Goal: Find specific page/section: Find specific page/section

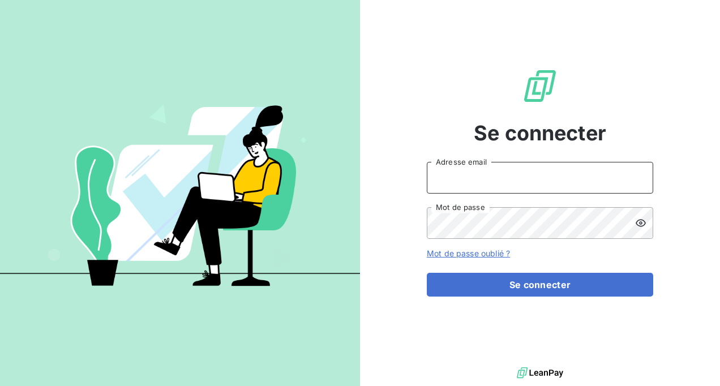
click at [464, 183] on input "Adresse email" at bounding box center [540, 178] width 226 height 32
type input "[EMAIL_ADDRESS][DOMAIN_NAME]"
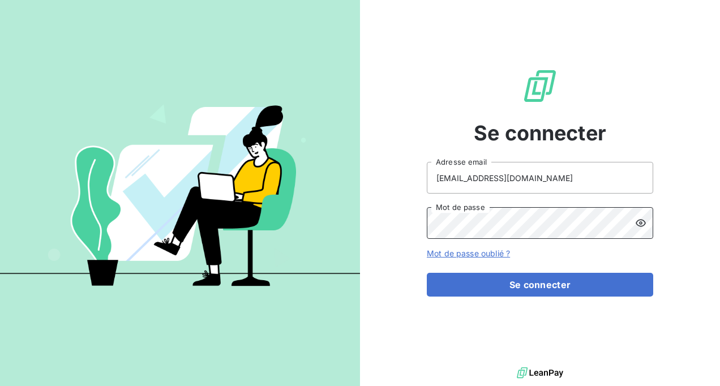
click at [427, 273] on button "Se connecter" at bounding box center [540, 285] width 226 height 24
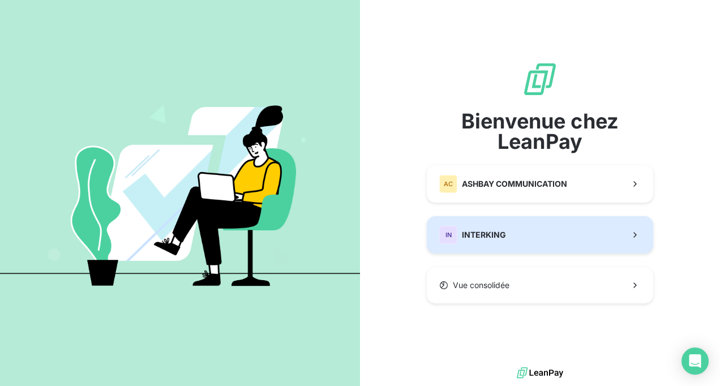
click at [493, 233] on span "INTERKING" at bounding box center [484, 234] width 44 height 11
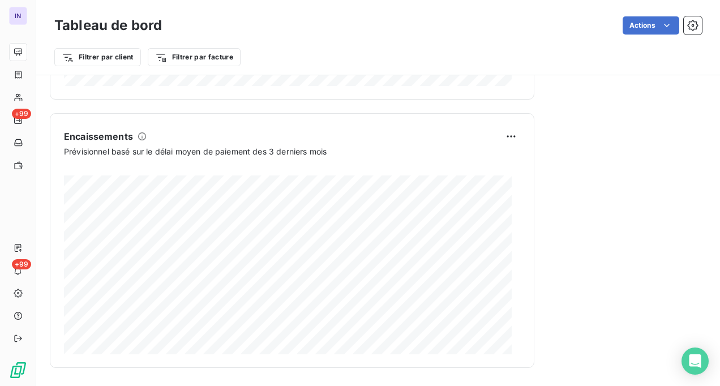
scroll to position [679, 0]
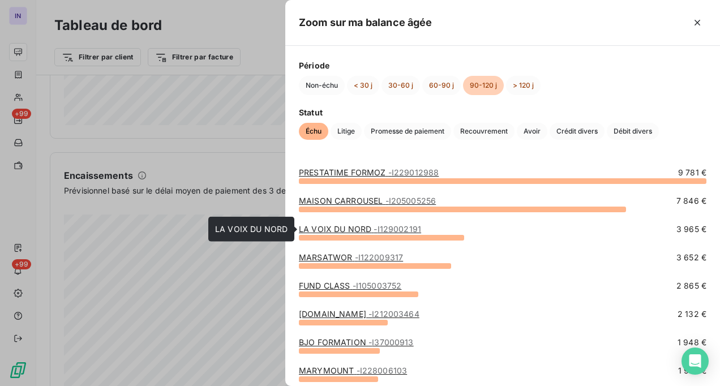
click at [349, 229] on link "LA VOIX DU NORD - I129002191" at bounding box center [360, 229] width 122 height 10
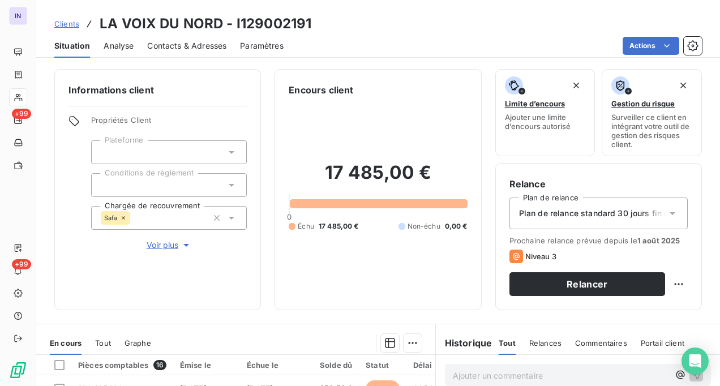
click at [208, 45] on span "Contacts & Adresses" at bounding box center [186, 45] width 79 height 11
